Goal: Task Accomplishment & Management: Manage account settings

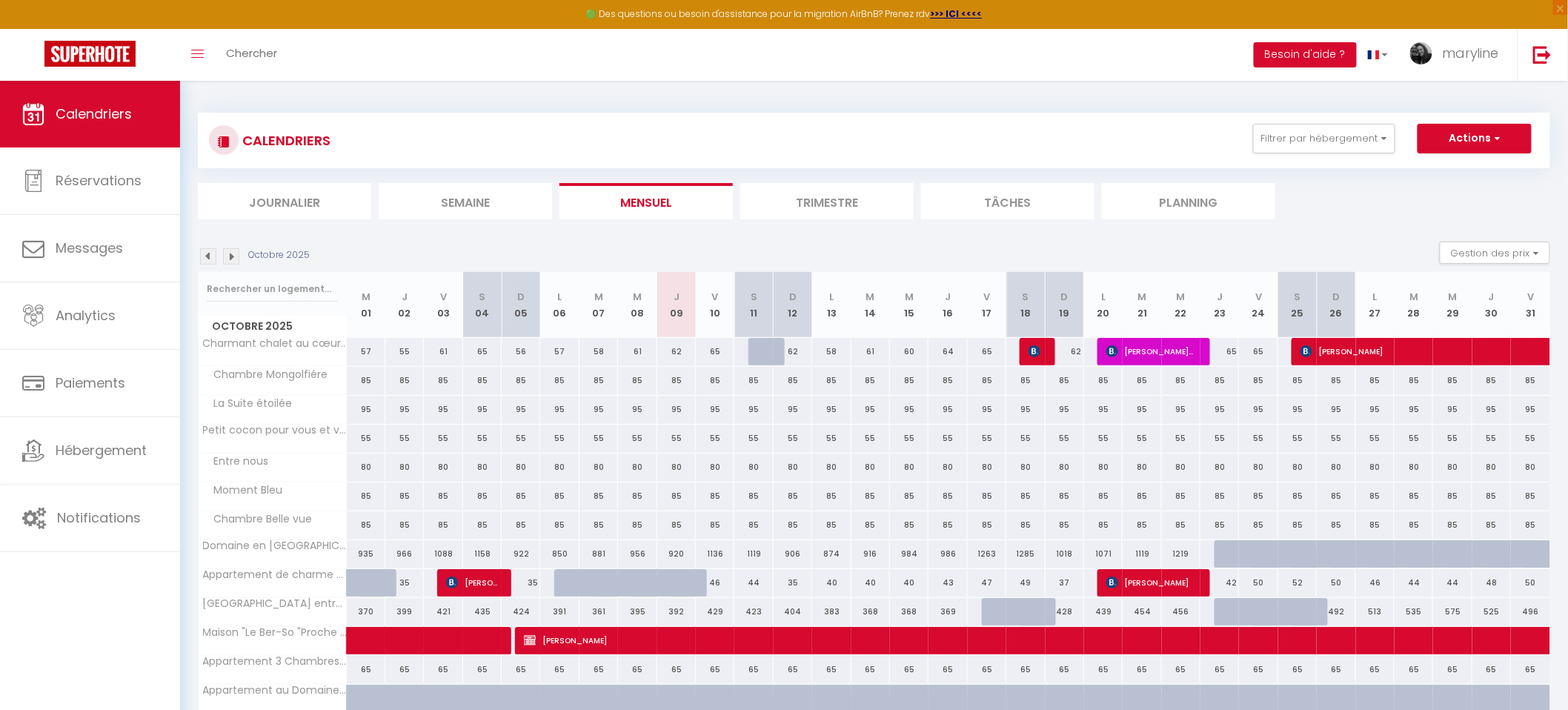
click at [210, 255] on img at bounding box center [208, 257] width 16 height 16
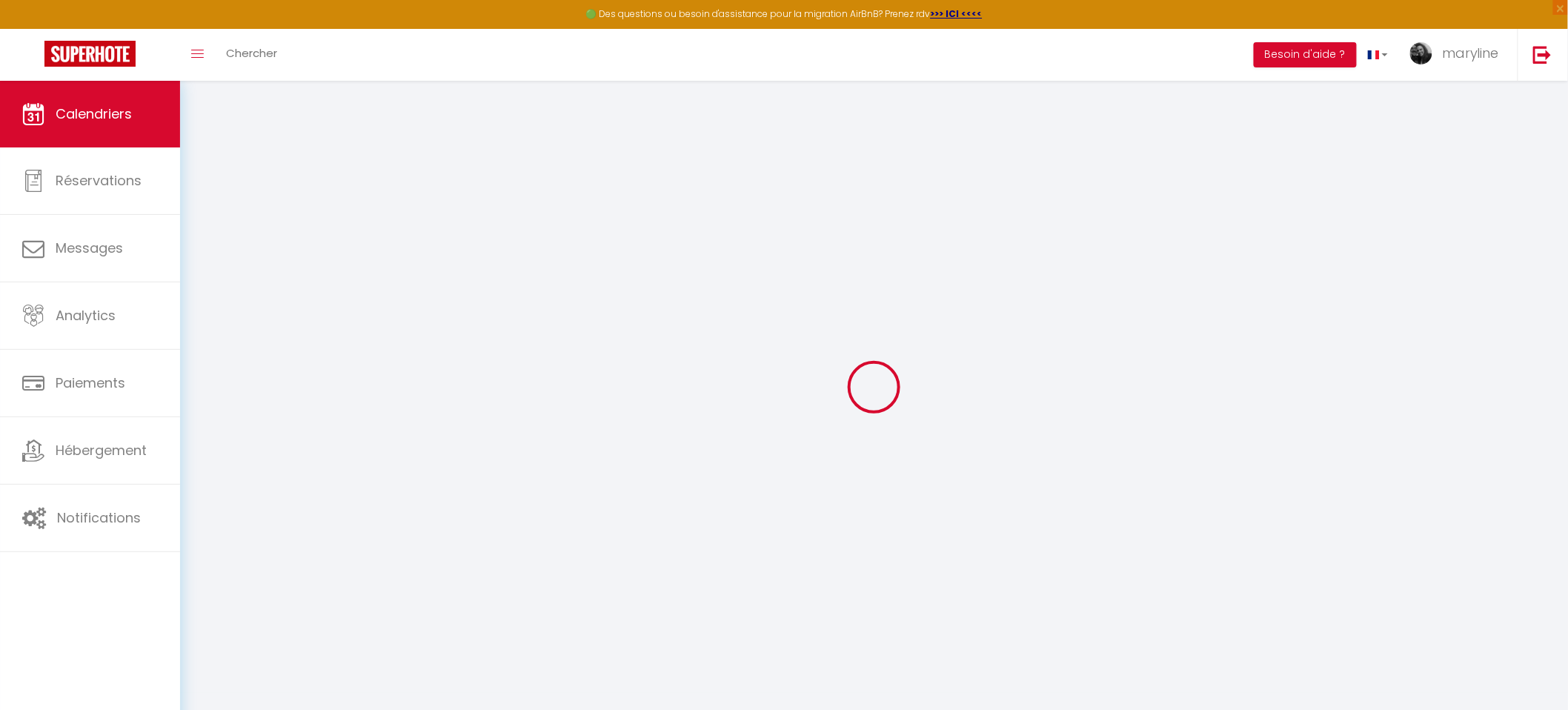
select select
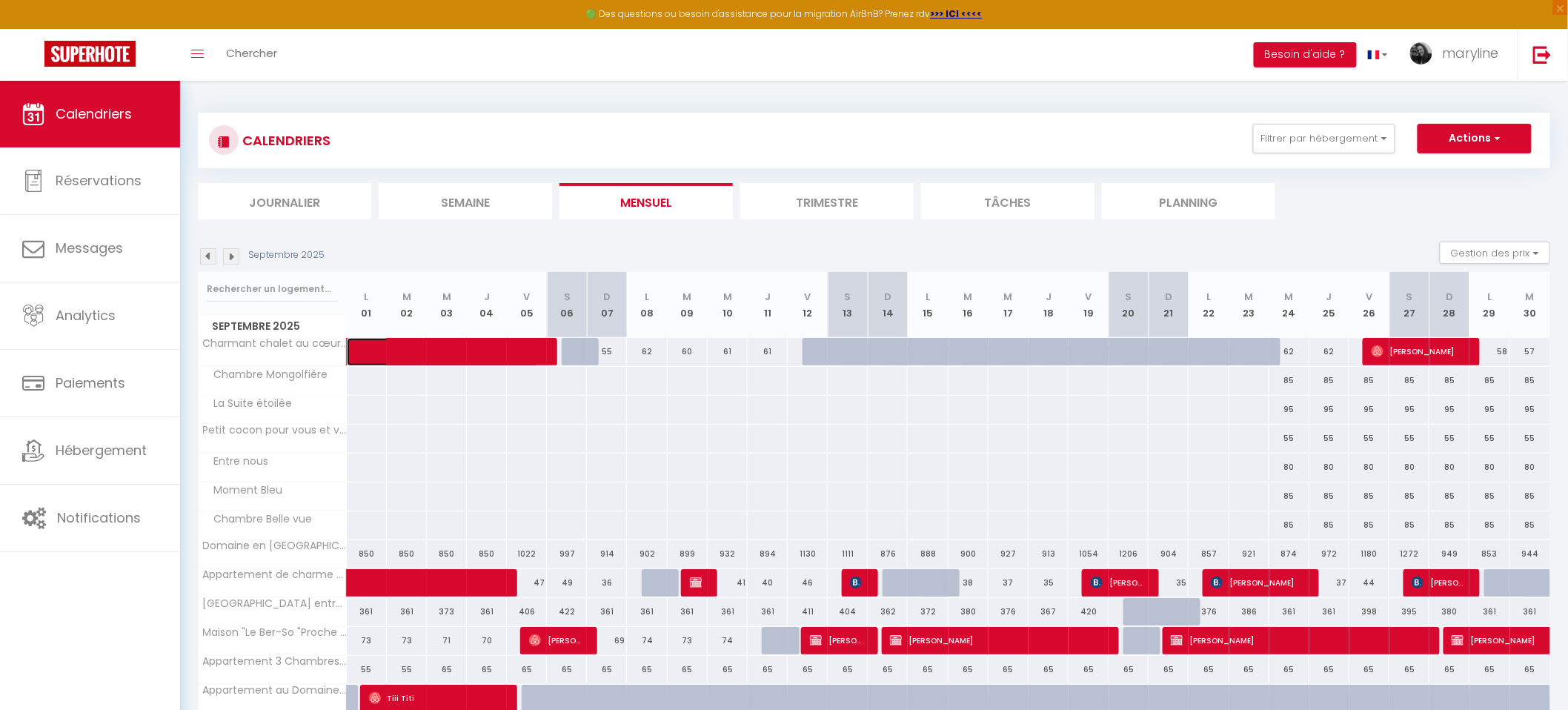
click at [402, 351] on span at bounding box center [454, 352] width 170 height 28
select select "OK"
select select "KO"
select select "0"
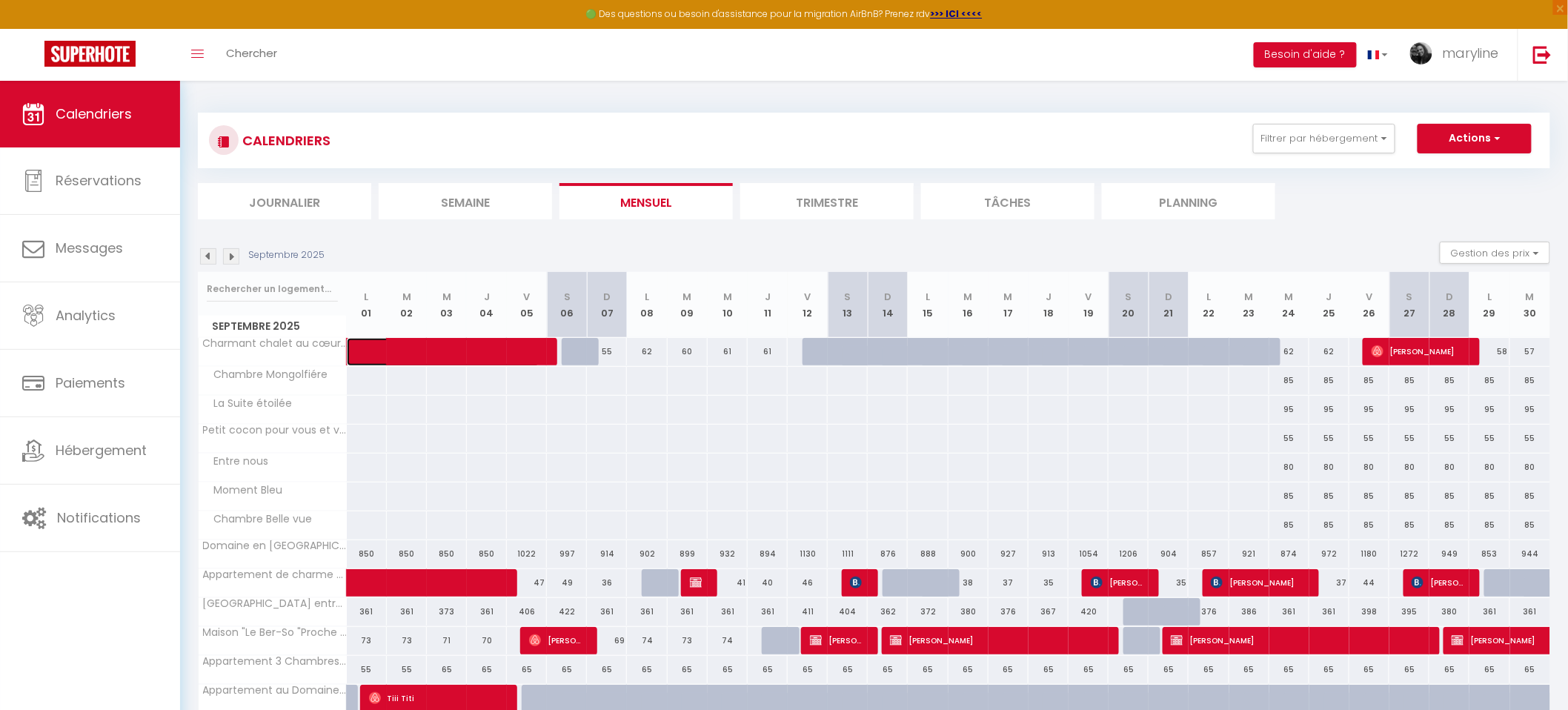
select select "1"
select select
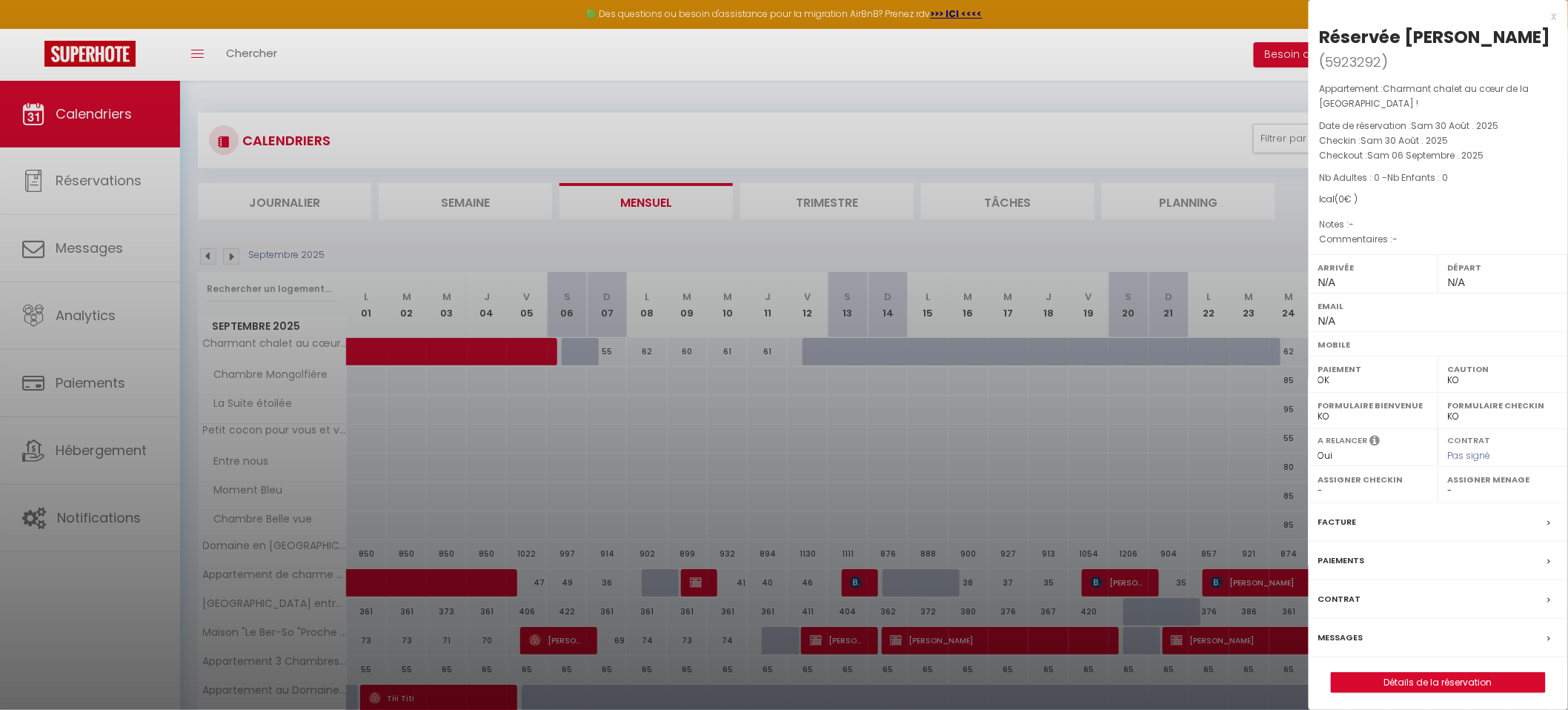
click at [1349, 514] on label "Facture" at bounding box center [1337, 521] width 39 height 16
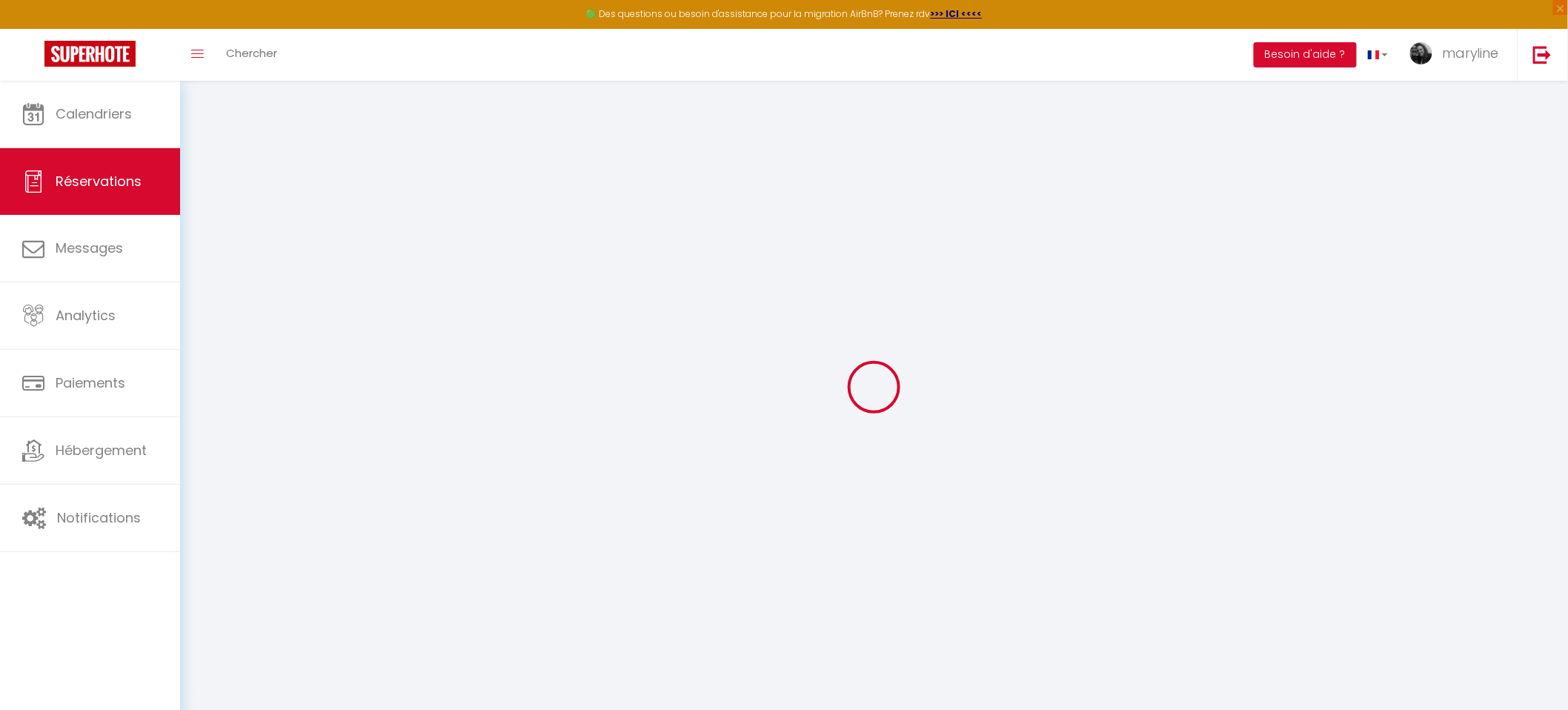
select select
checkbox input "false"
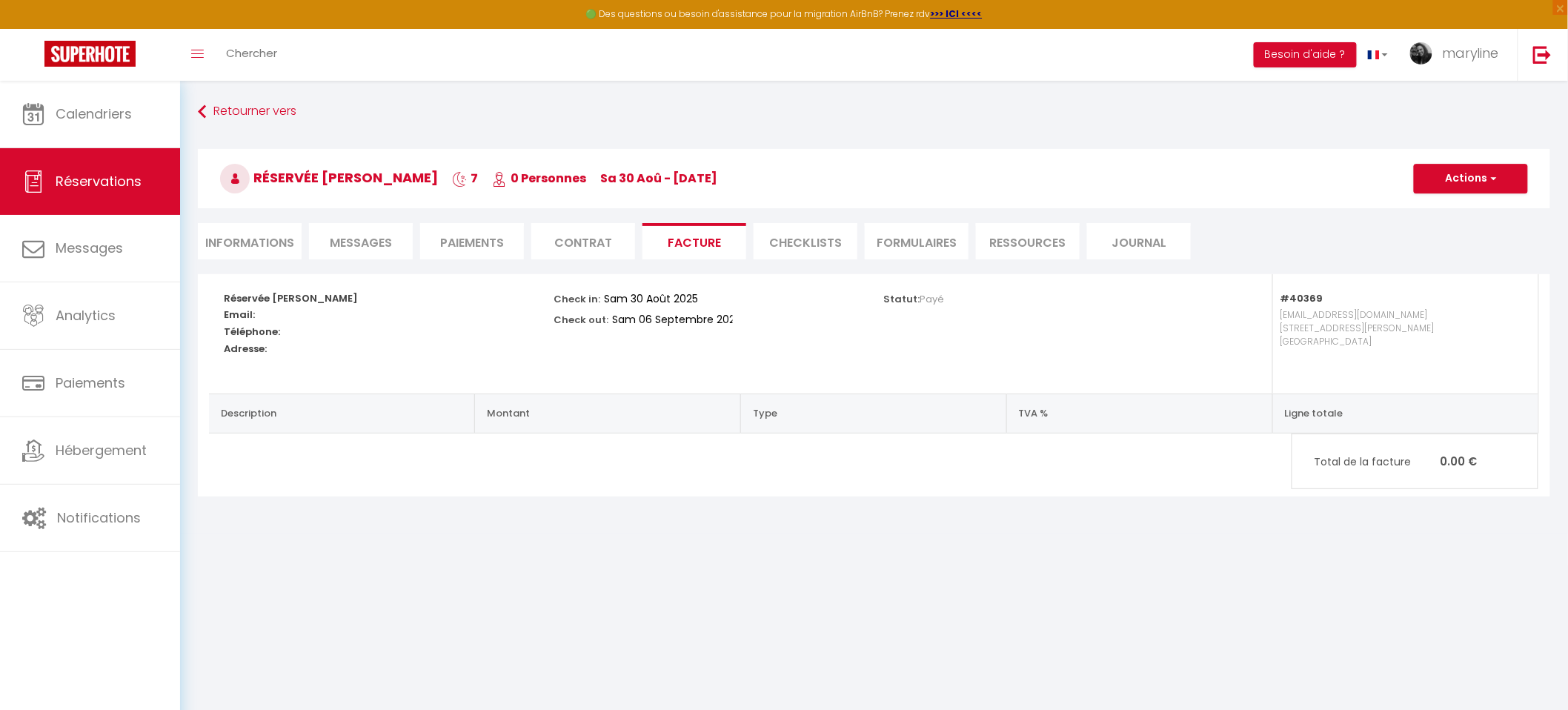
click at [242, 245] on li "Informations" at bounding box center [249, 241] width 104 height 37
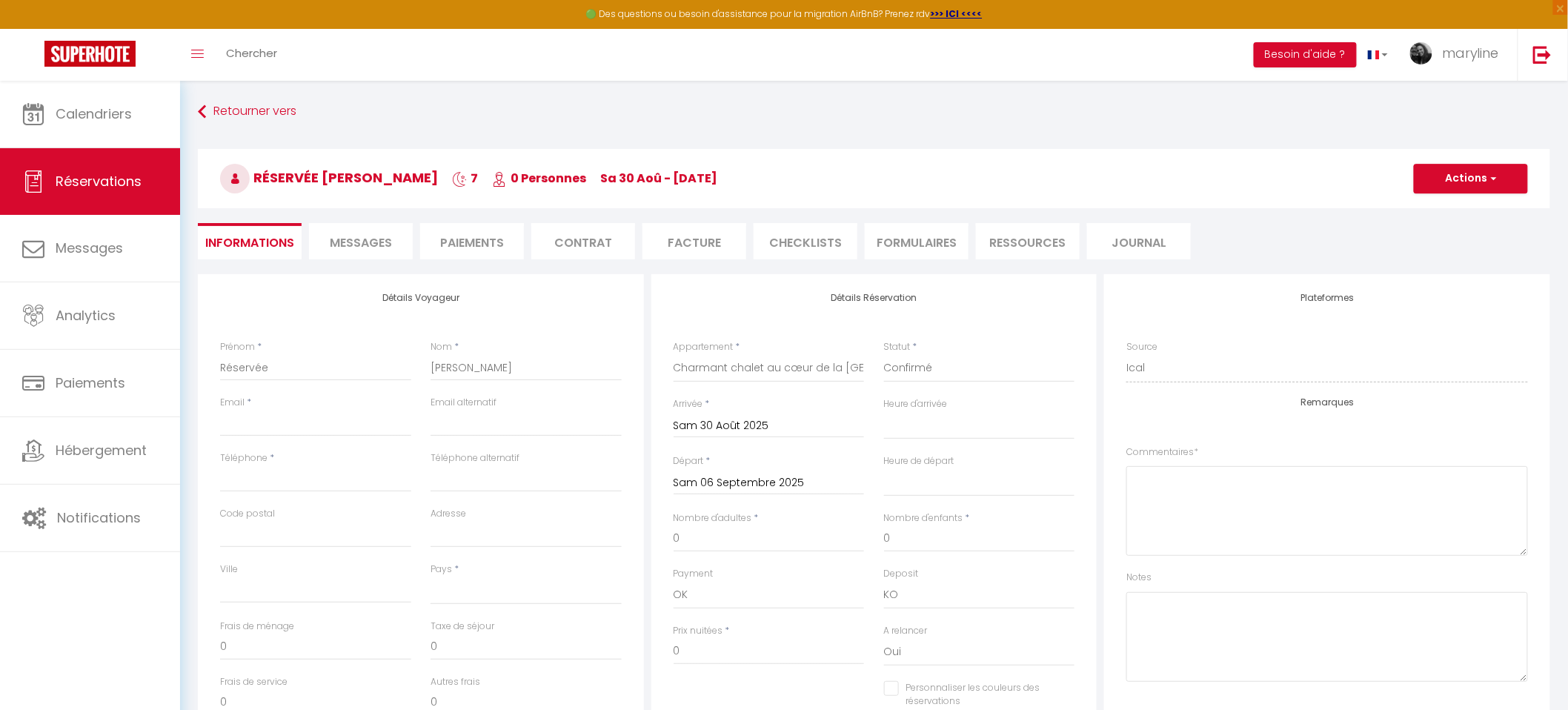
select select
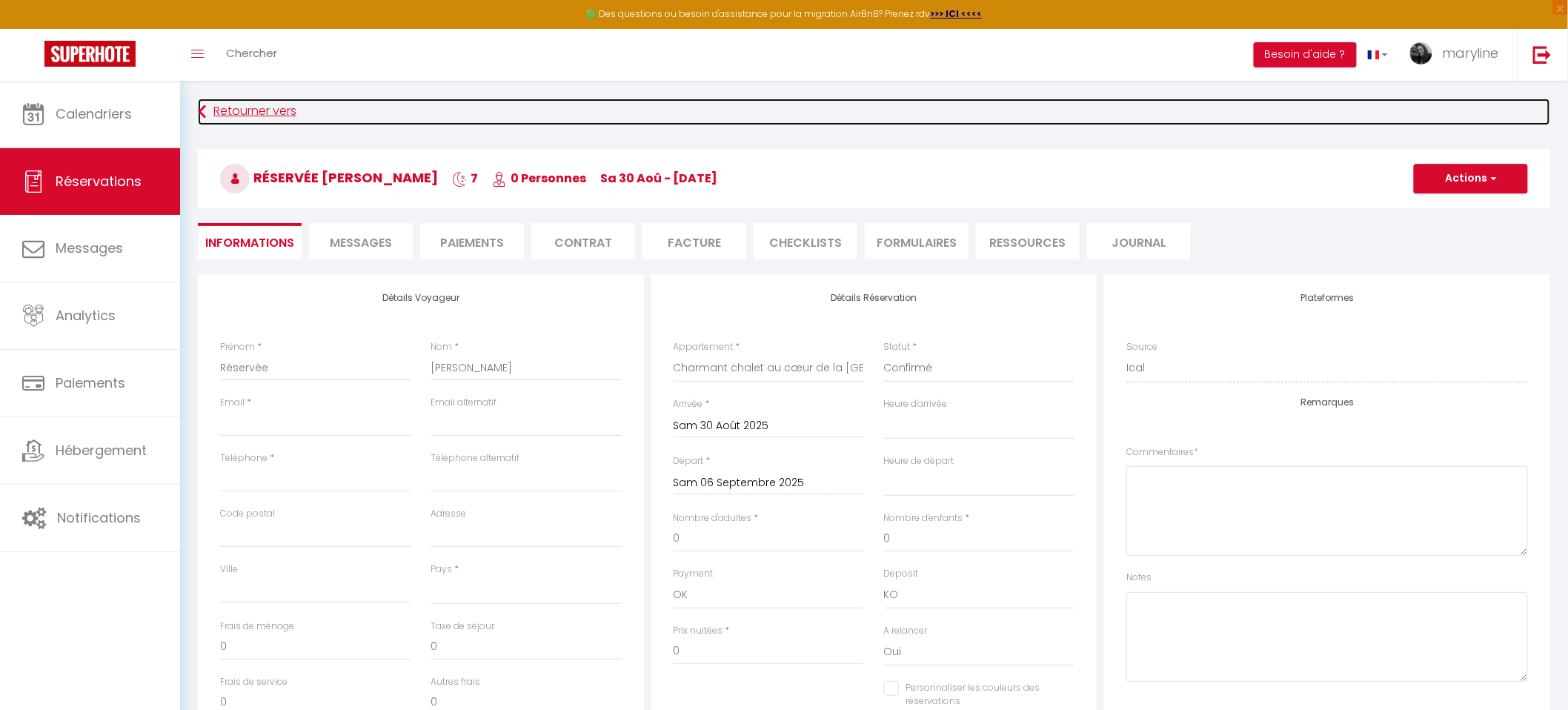
click at [249, 113] on link "Retourner vers" at bounding box center [874, 112] width 1352 height 27
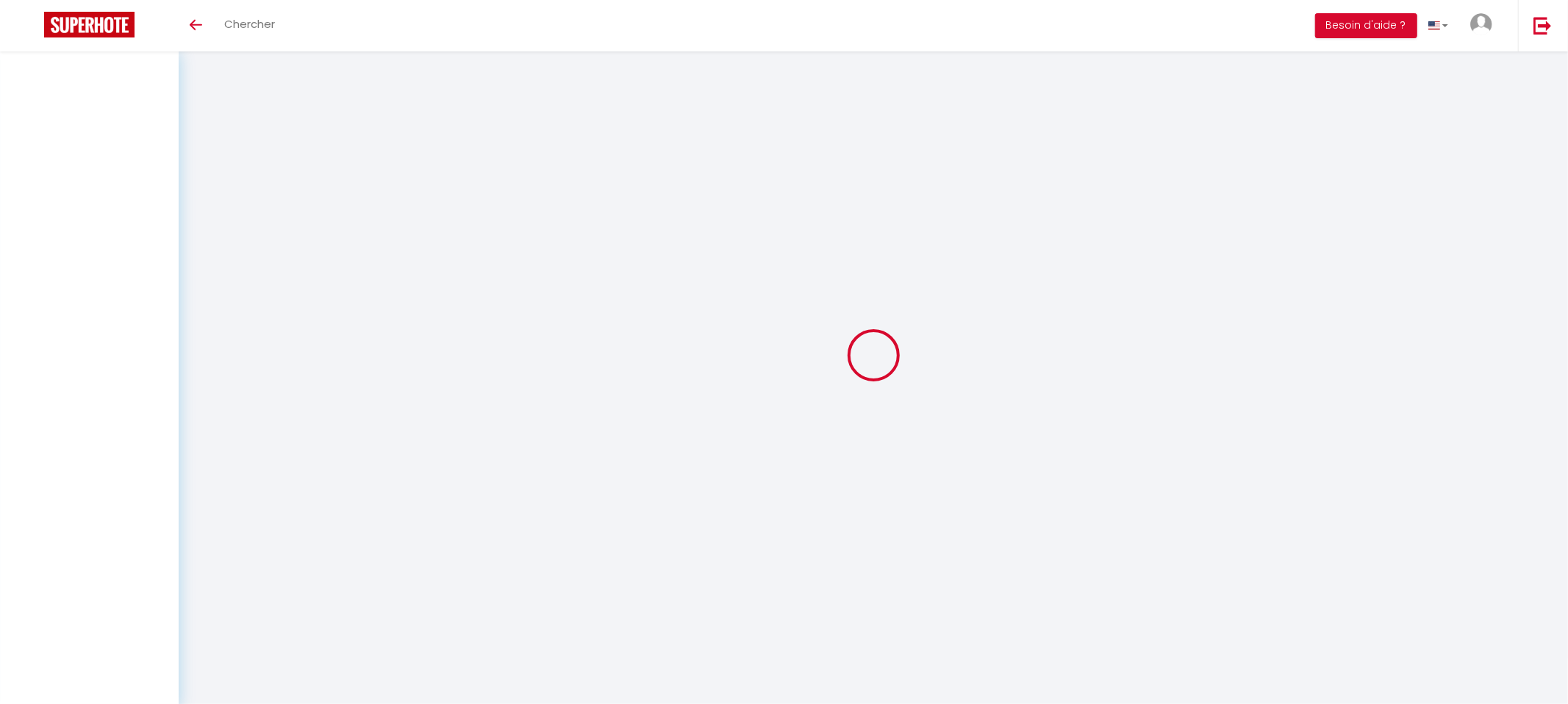
click at [247, 112] on div at bounding box center [873, 354] width 1354 height 572
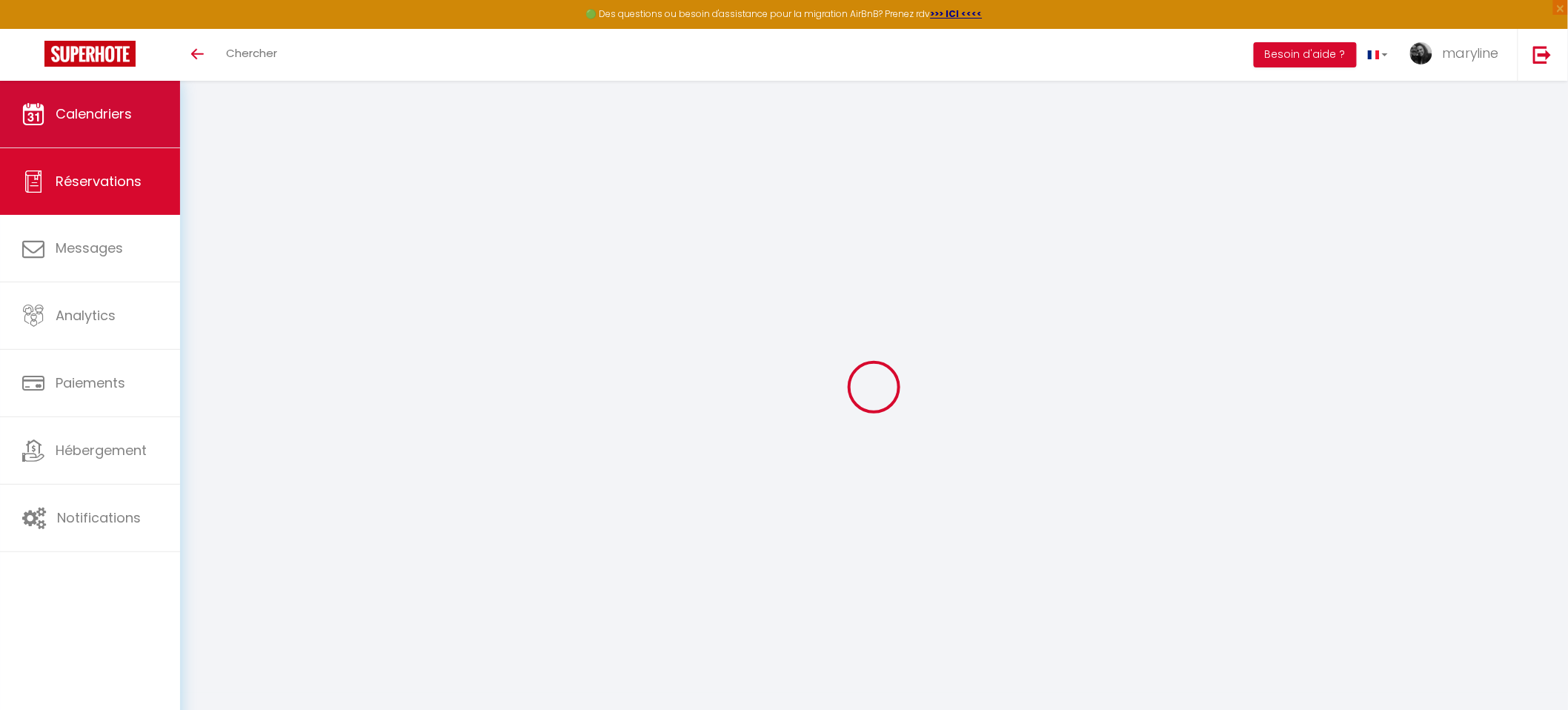
click at [139, 127] on link "Calendriers" at bounding box center [90, 113] width 180 height 66
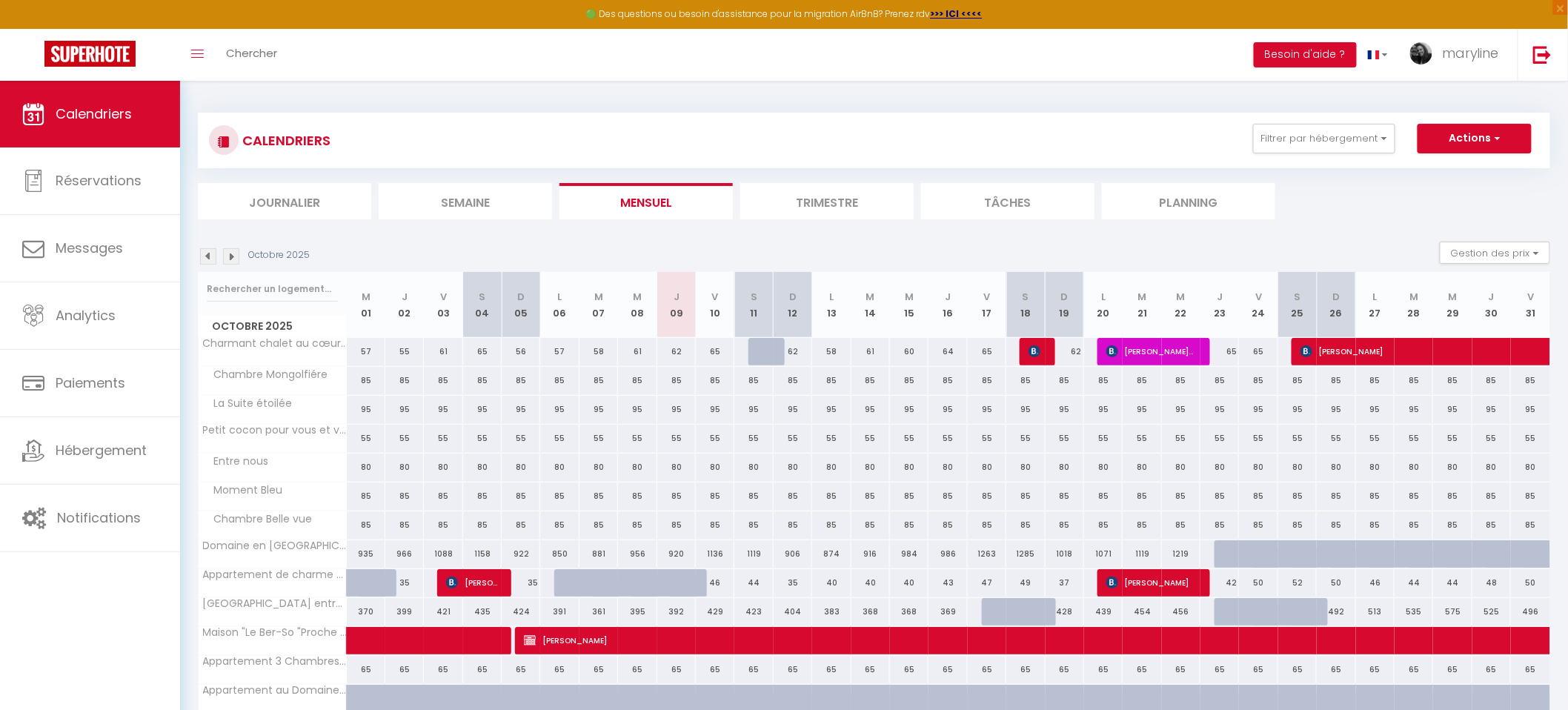
click at [211, 261] on img at bounding box center [208, 257] width 16 height 16
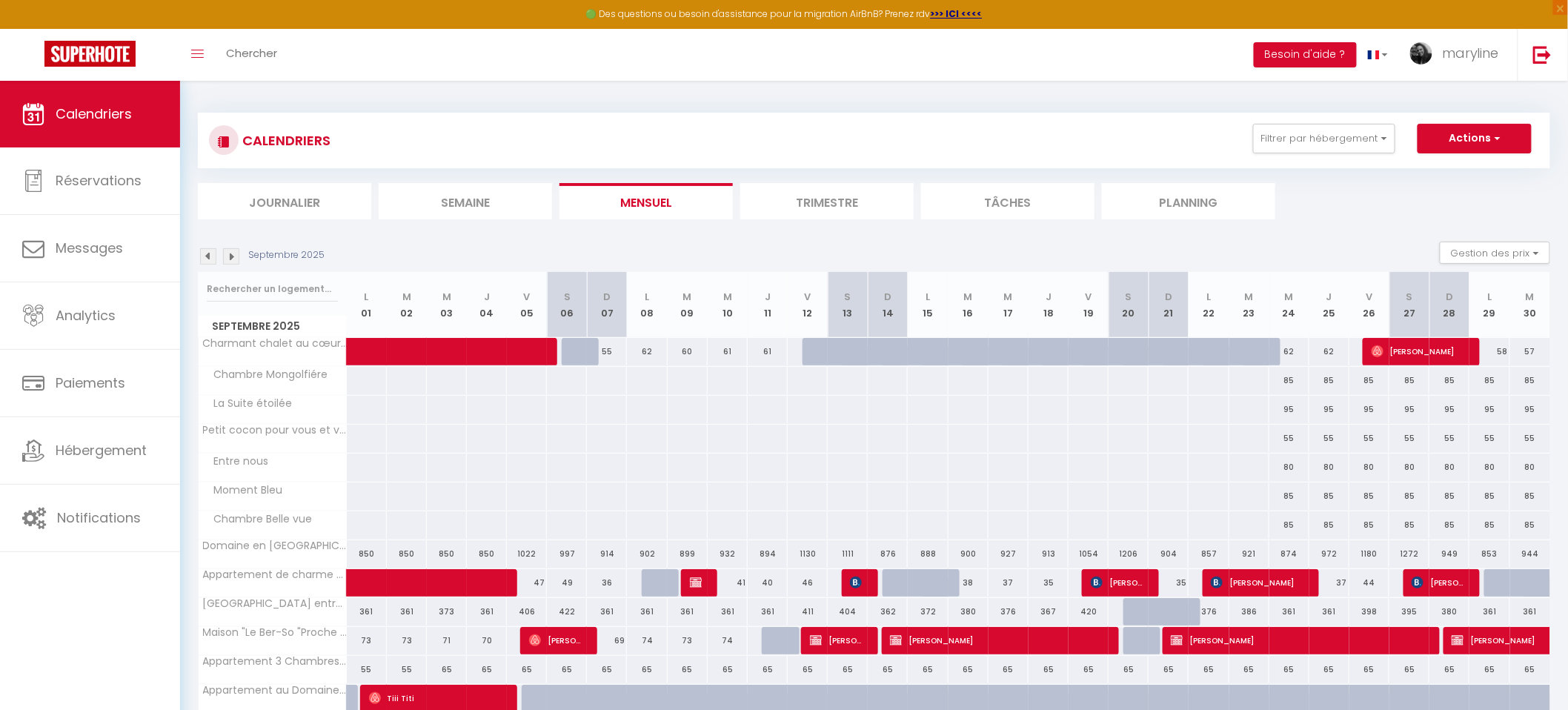
click at [204, 260] on img at bounding box center [208, 257] width 16 height 16
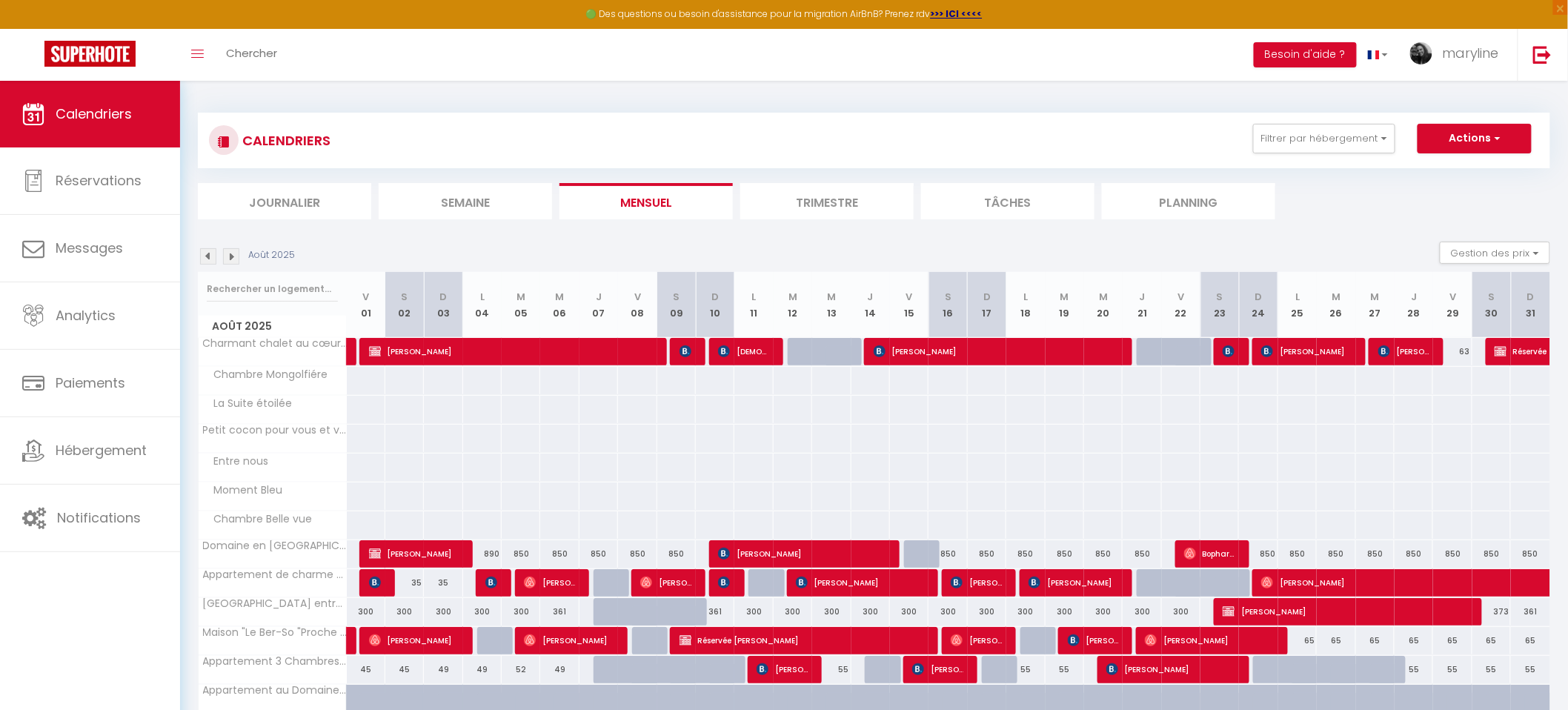
click at [232, 258] on img at bounding box center [231, 257] width 16 height 16
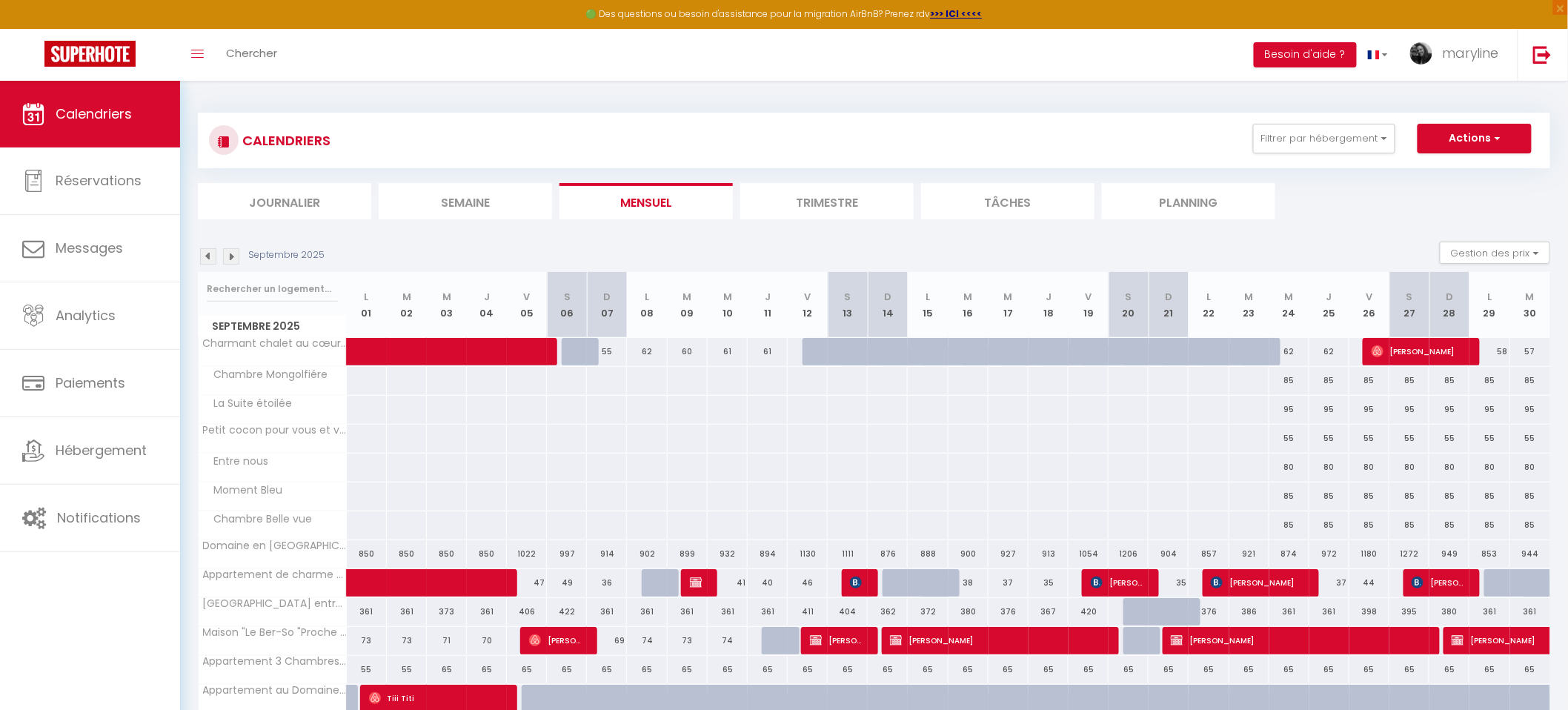
click at [231, 257] on img at bounding box center [231, 257] width 16 height 16
